Goal: Information Seeking & Learning: Learn about a topic

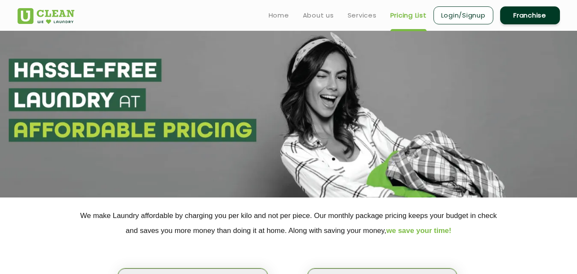
select select "4"
select select "277"
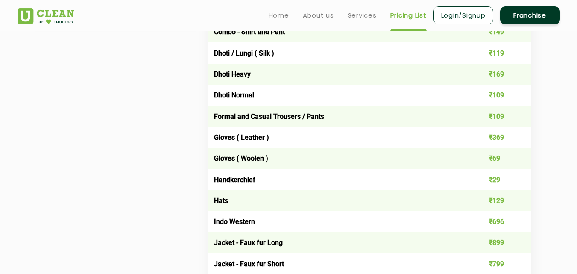
click at [266, 148] on td "Gloves ( Woolen )" at bounding box center [336, 158] width 259 height 21
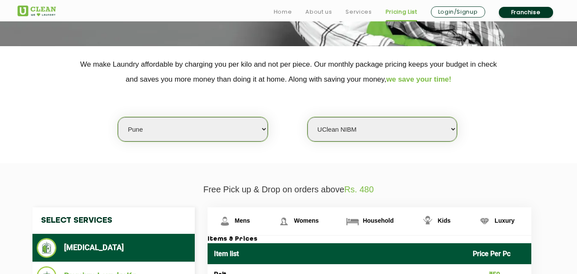
scroll to position [188, 0]
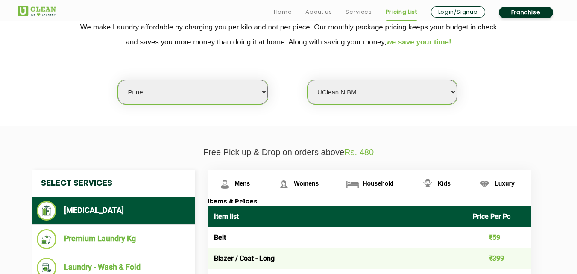
click at [199, 95] on select "Select city [GEOGRAPHIC_DATA] [GEOGRAPHIC_DATA] [GEOGRAPHIC_DATA] [GEOGRAPHIC_D…" at bounding box center [192, 92] width 149 height 24
select select "96"
click at [199, 95] on select "Select city [GEOGRAPHIC_DATA] [GEOGRAPHIC_DATA] [GEOGRAPHIC_DATA] [GEOGRAPHIC_D…" at bounding box center [192, 92] width 149 height 24
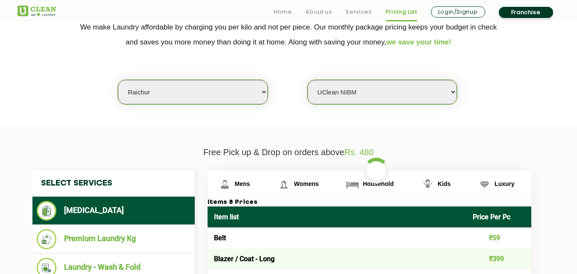
select select "0"
click at [199, 95] on select "Select city [GEOGRAPHIC_DATA] [GEOGRAPHIC_DATA] [GEOGRAPHIC_DATA] [GEOGRAPHIC_D…" at bounding box center [192, 92] width 149 height 24
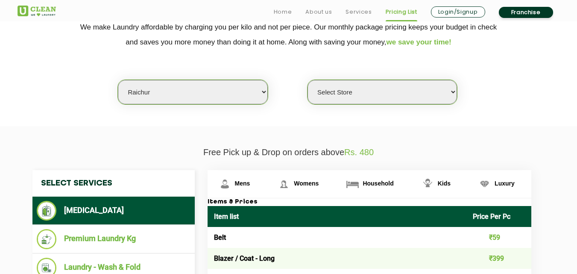
select select "138"
click at [118, 80] on select "Select city [GEOGRAPHIC_DATA] [GEOGRAPHIC_DATA] [GEOGRAPHIC_DATA] [GEOGRAPHIC_D…" at bounding box center [192, 92] width 149 height 24
select select "0"
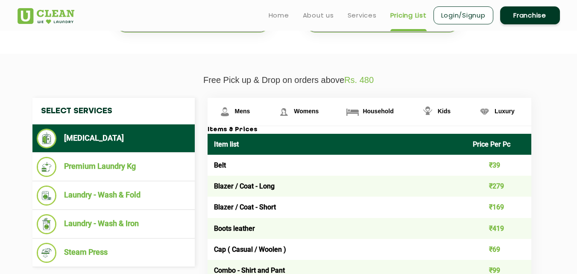
scroll to position [260, 0]
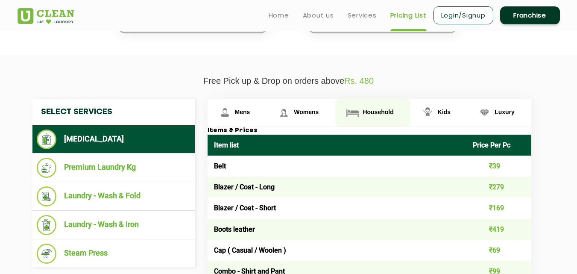
click at [232, 116] on img at bounding box center [224, 112] width 15 height 15
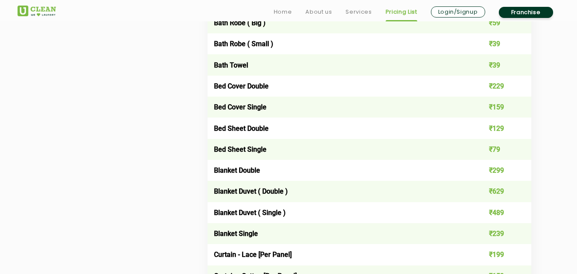
scroll to position [553, 0]
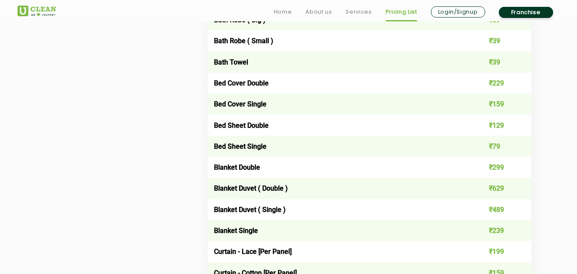
click at [250, 235] on td "Blanket Single" at bounding box center [336, 230] width 259 height 21
click at [500, 169] on td "₹299" at bounding box center [498, 167] width 65 height 21
click at [493, 169] on td "₹299" at bounding box center [498, 167] width 65 height 21
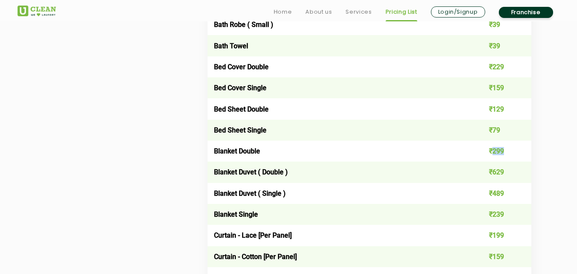
scroll to position [570, 0]
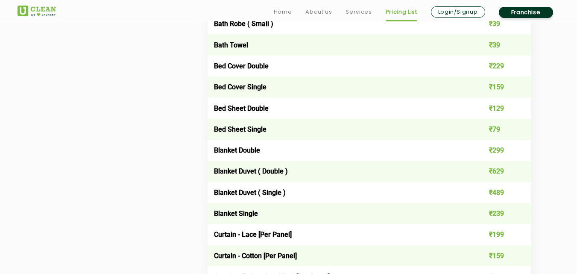
click at [397, 150] on td "Blanket Double" at bounding box center [336, 150] width 259 height 21
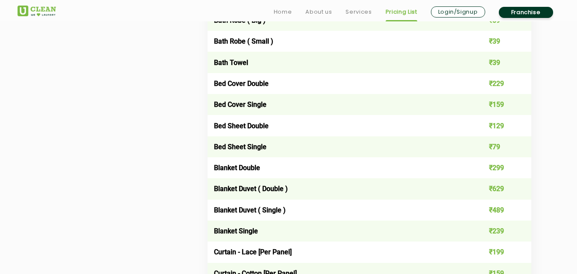
scroll to position [555, 0]
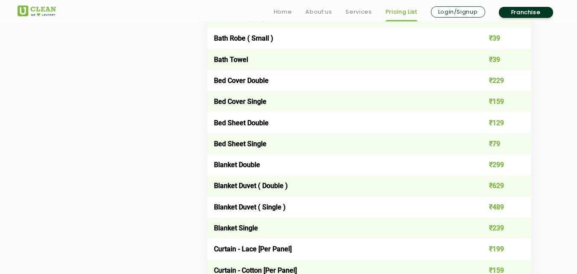
click at [498, 160] on td "₹299" at bounding box center [498, 164] width 65 height 21
click at [251, 173] on td "Blanket Double" at bounding box center [336, 164] width 259 height 21
click at [276, 185] on td "Blanket Duvet ( Double )" at bounding box center [336, 185] width 259 height 21
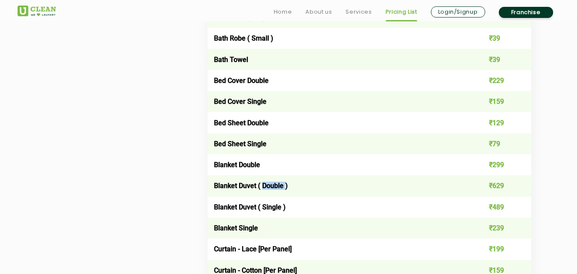
click at [276, 185] on td "Blanket Duvet ( Double )" at bounding box center [336, 185] width 259 height 21
click at [269, 185] on td "Blanket Duvet ( Double )" at bounding box center [336, 185] width 259 height 21
drag, startPoint x: 274, startPoint y: 185, endPoint x: 268, endPoint y: 185, distance: 5.5
click at [268, 185] on td "Blanket Duvet ( Double )" at bounding box center [336, 185] width 259 height 21
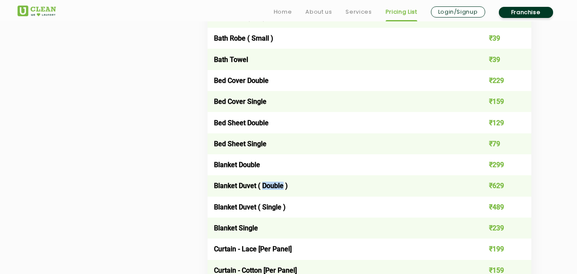
click at [272, 187] on td "Blanket Duvet ( Double )" at bounding box center [336, 185] width 259 height 21
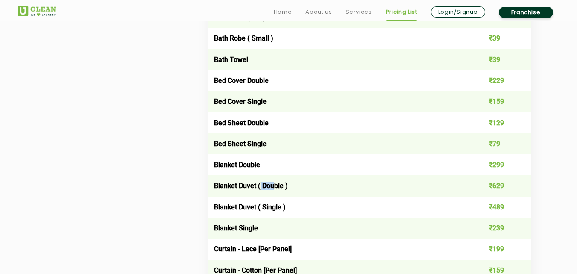
drag, startPoint x: 274, startPoint y: 187, endPoint x: 260, endPoint y: 189, distance: 14.3
click at [260, 189] on td "Blanket Duvet ( Double )" at bounding box center [336, 185] width 259 height 21
